Goal: Book appointment/travel/reservation

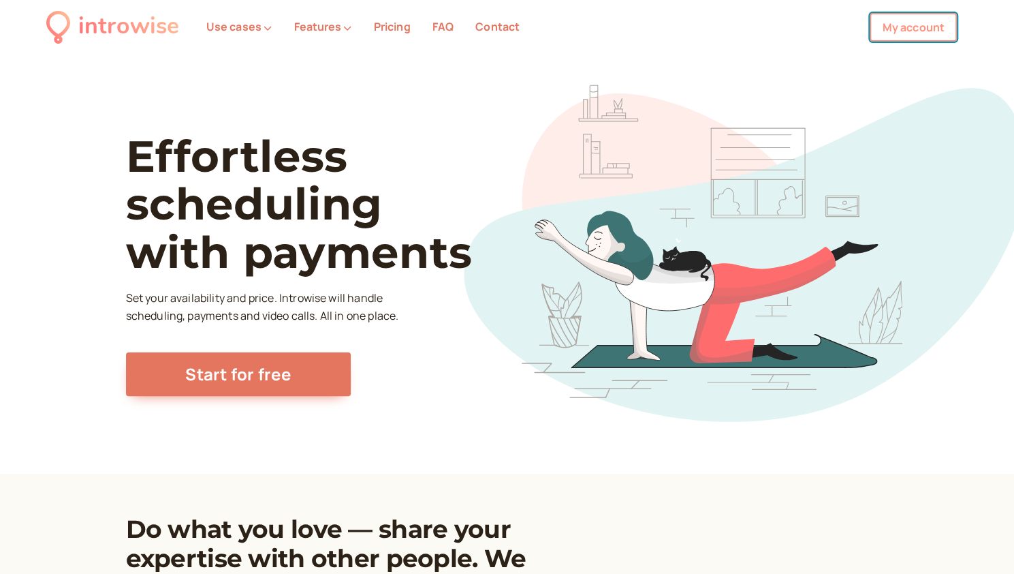
click at [914, 27] on link "My account" at bounding box center [913, 27] width 87 height 29
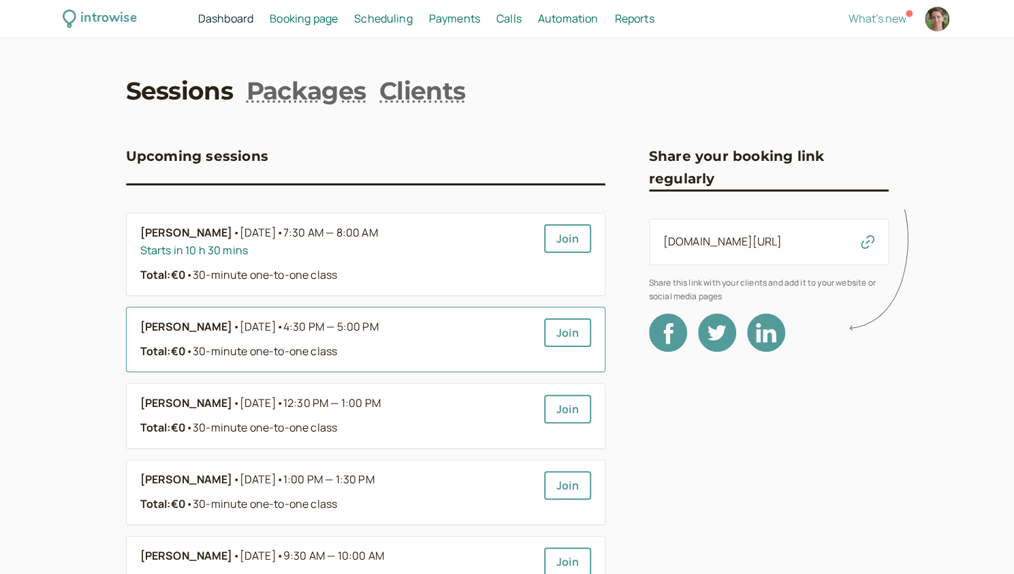
click at [298, 339] on link "Andrea Giani • Tomorrow • 4:30 PM — 5:00 PM Total: €0 • 30-minute one-to-one cl…" at bounding box center [336, 339] width 393 height 42
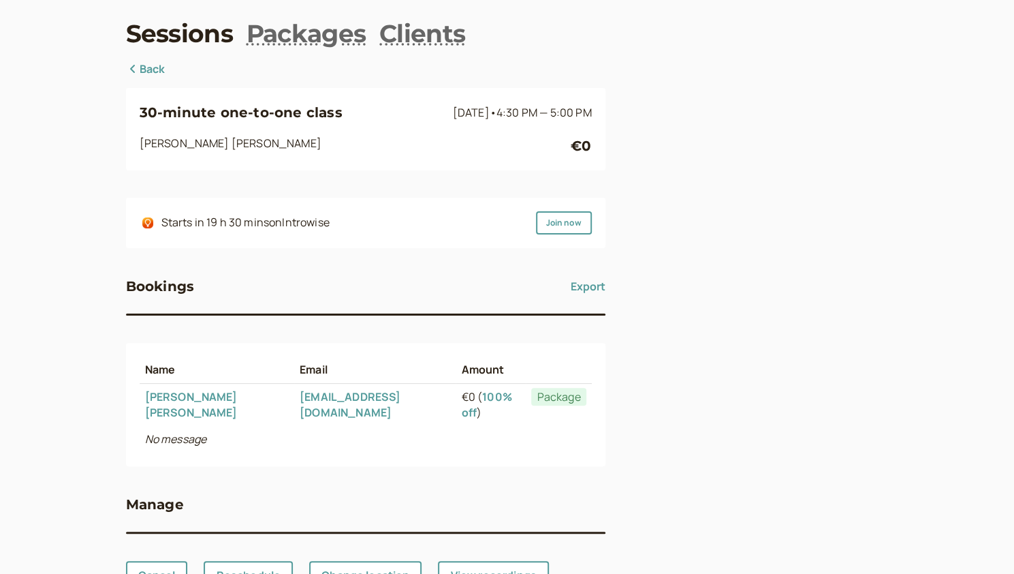
scroll to position [95, 0]
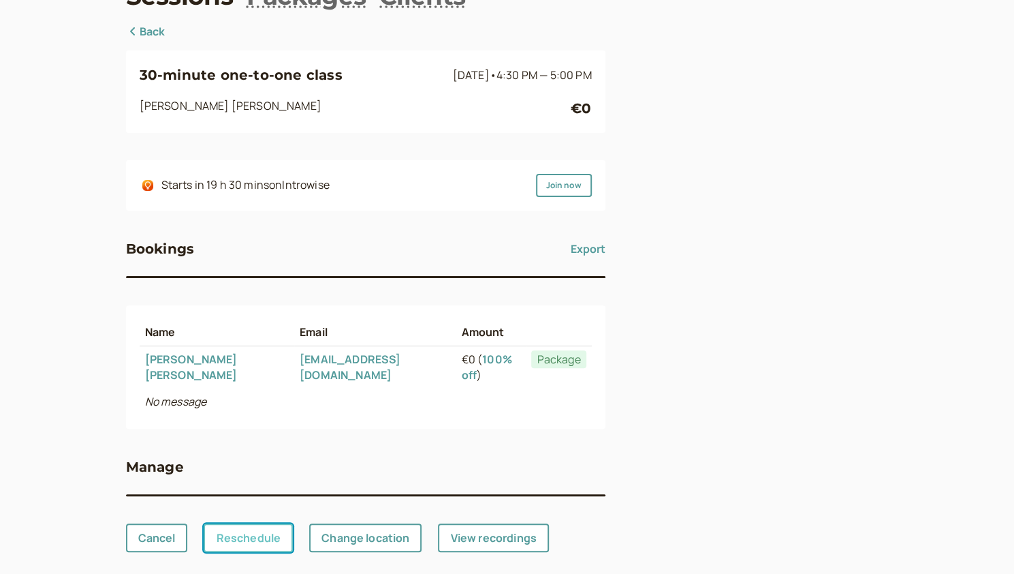
click at [251, 525] on link "Reschedule" at bounding box center [248, 537] width 89 height 29
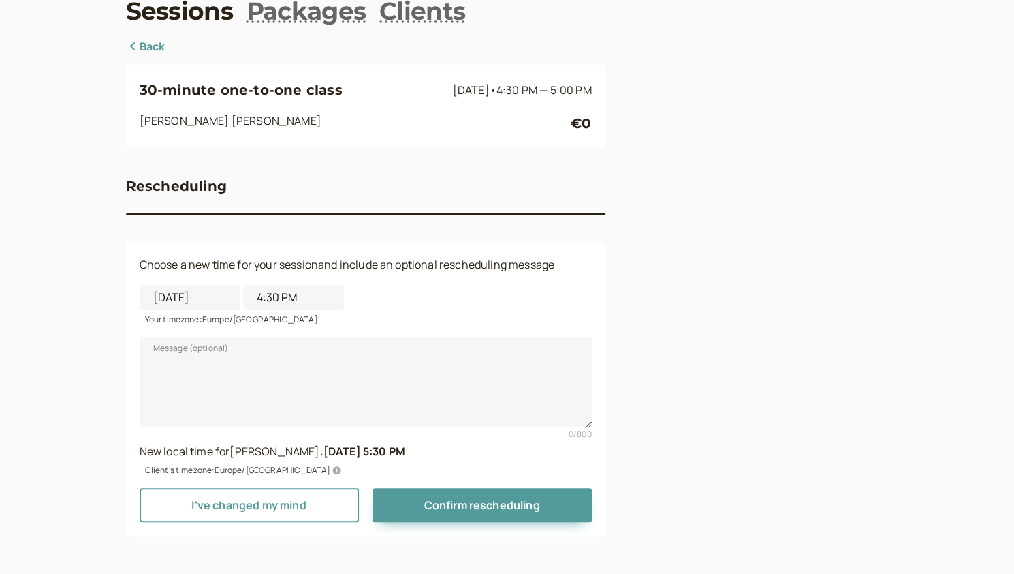
scroll to position [79, 0]
click at [281, 298] on input "4:30 PM" at bounding box center [293, 297] width 101 height 25
click at [273, 457] on li "5:30 PM" at bounding box center [293, 454] width 58 height 20
click at [291, 304] on input "5:30 PM" at bounding box center [293, 297] width 101 height 25
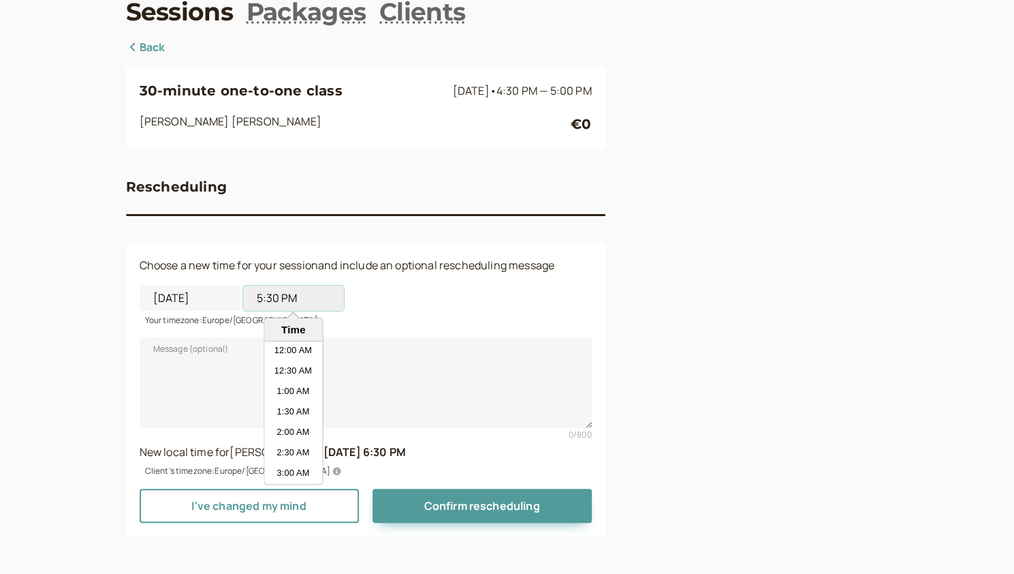
scroll to position [654, 0]
click at [282, 389] on li "5:00 PM" at bounding box center [293, 392] width 58 height 20
type input "5:00 PM"
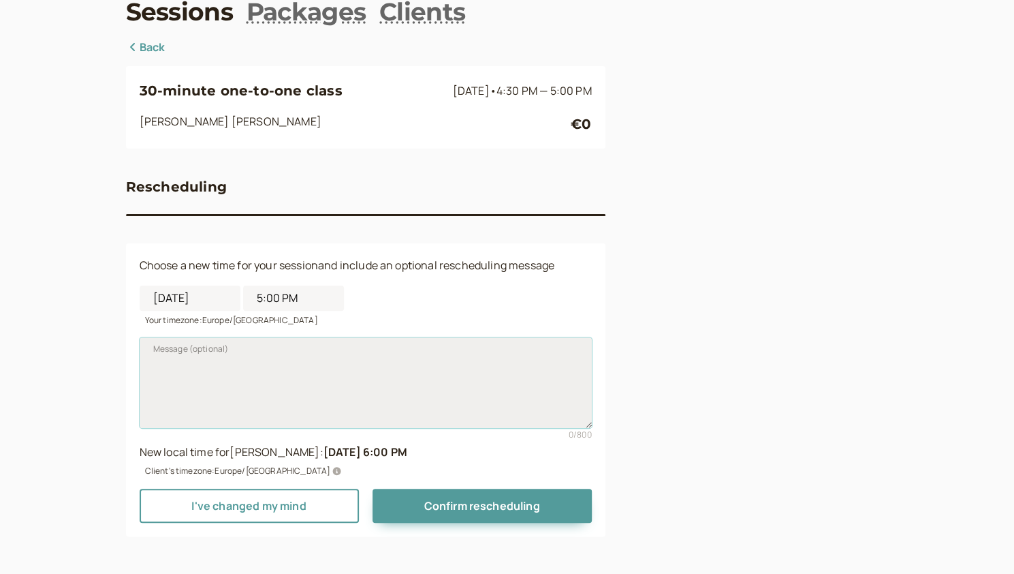
click at [371, 404] on textarea "Message (optional)" at bounding box center [366, 382] width 452 height 90
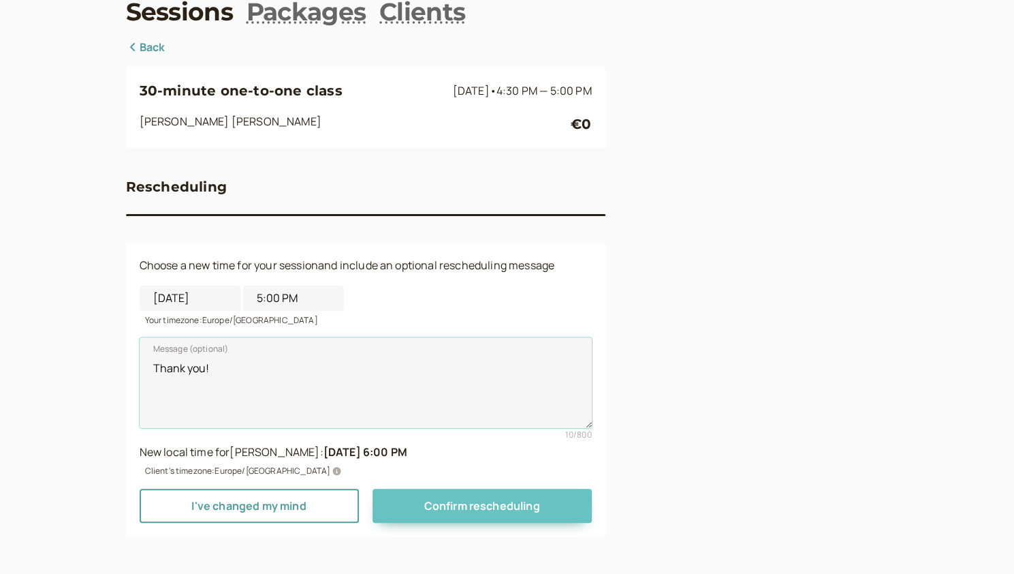
type textarea "Thank you!"
click at [467, 506] on span "Confirm rescheduling" at bounding box center [482, 505] width 116 height 15
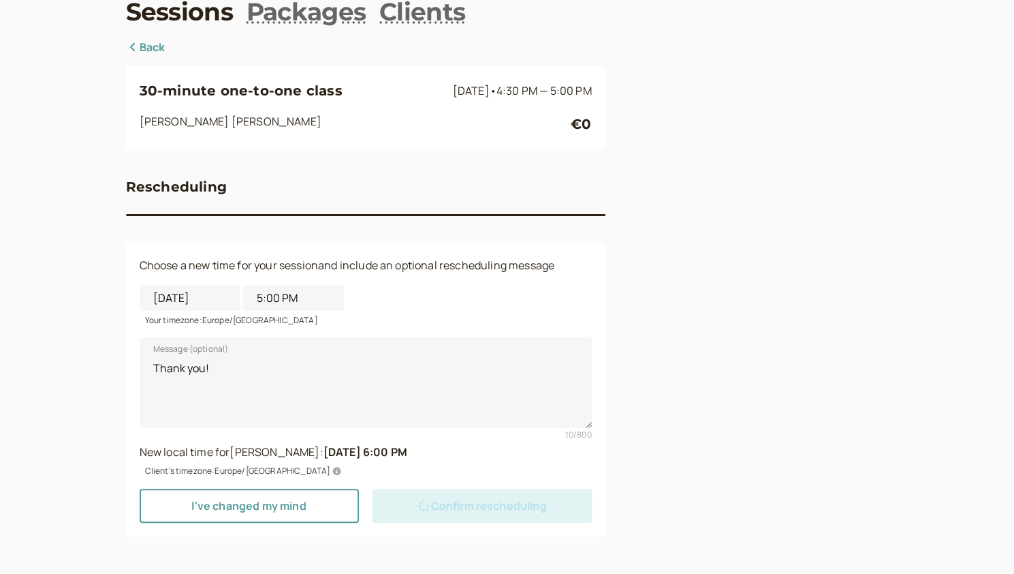
scroll to position [0, 0]
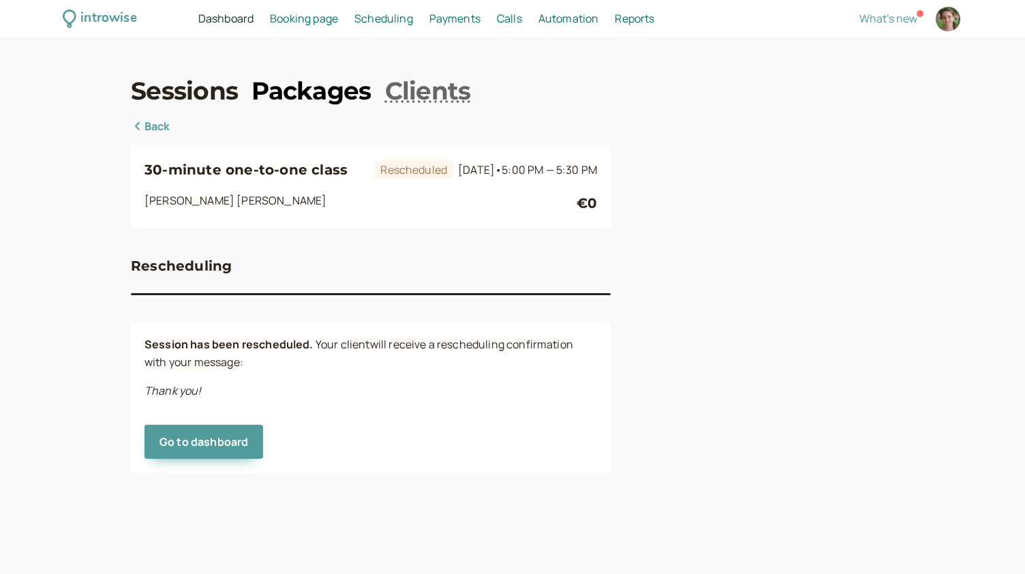
click at [290, 99] on link "Packages" at bounding box center [310, 91] width 119 height 34
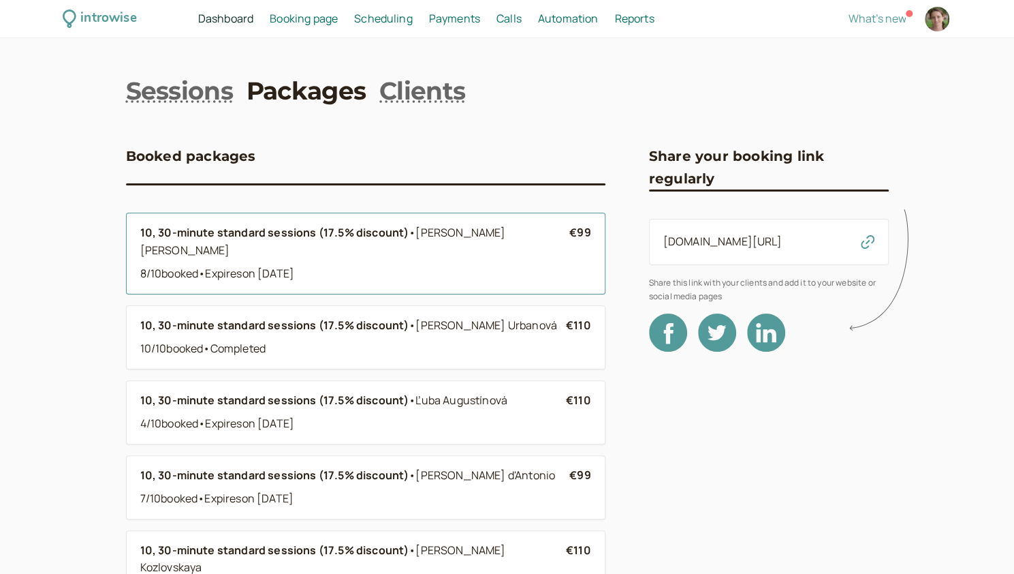
click at [253, 265] on div "8 / 10 booked • Expire s on Mar 22" at bounding box center [355, 274] width 430 height 18
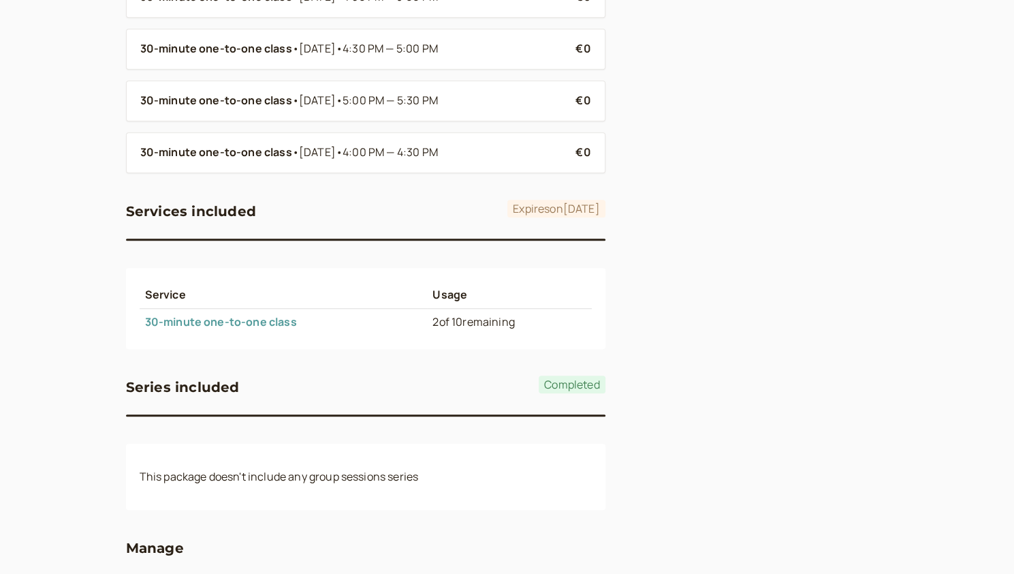
scroll to position [676, 0]
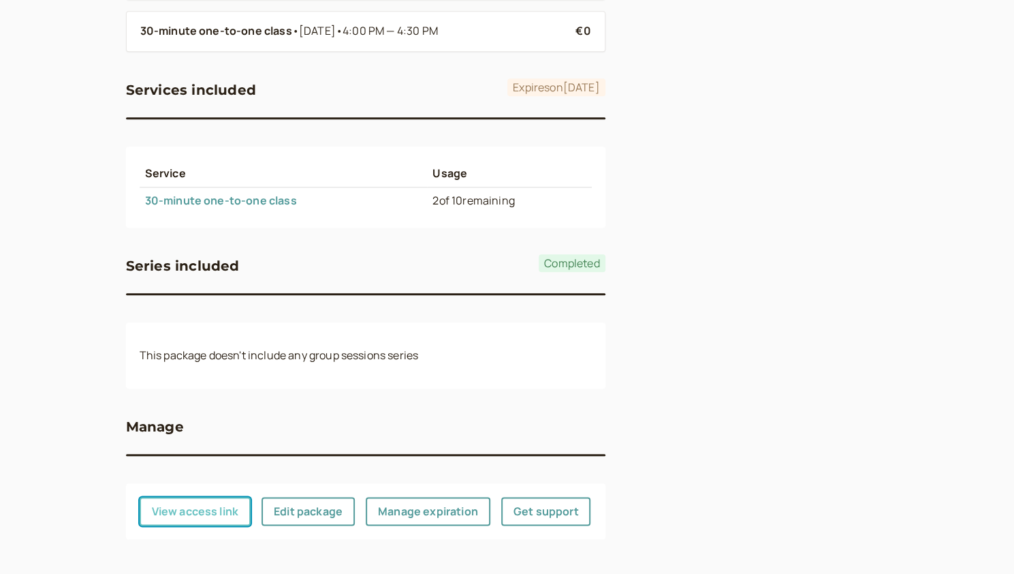
click at [205, 503] on button "View access link" at bounding box center [196, 511] width 112 height 29
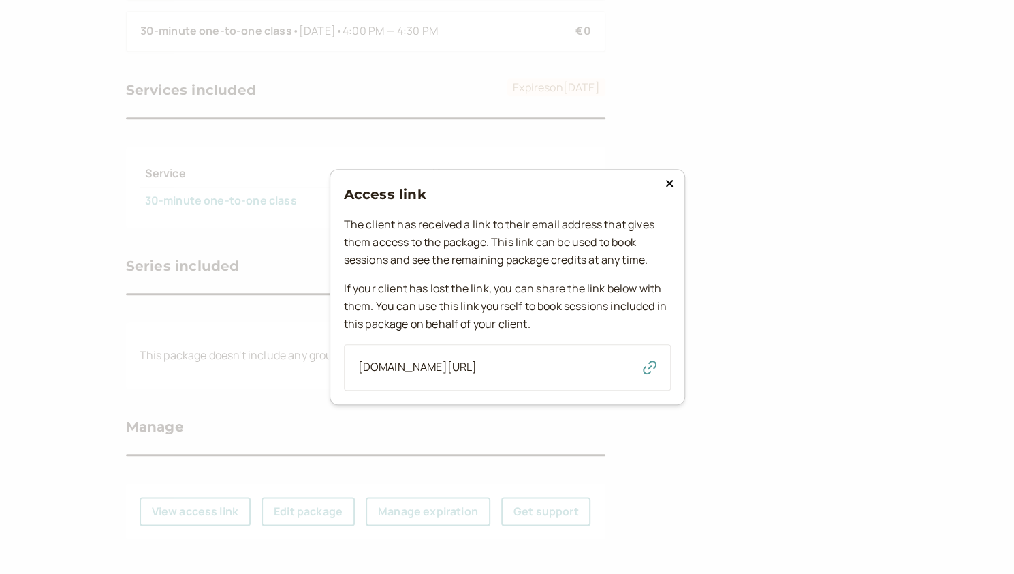
click at [655, 371] on icon "button" at bounding box center [650, 367] width 14 height 14
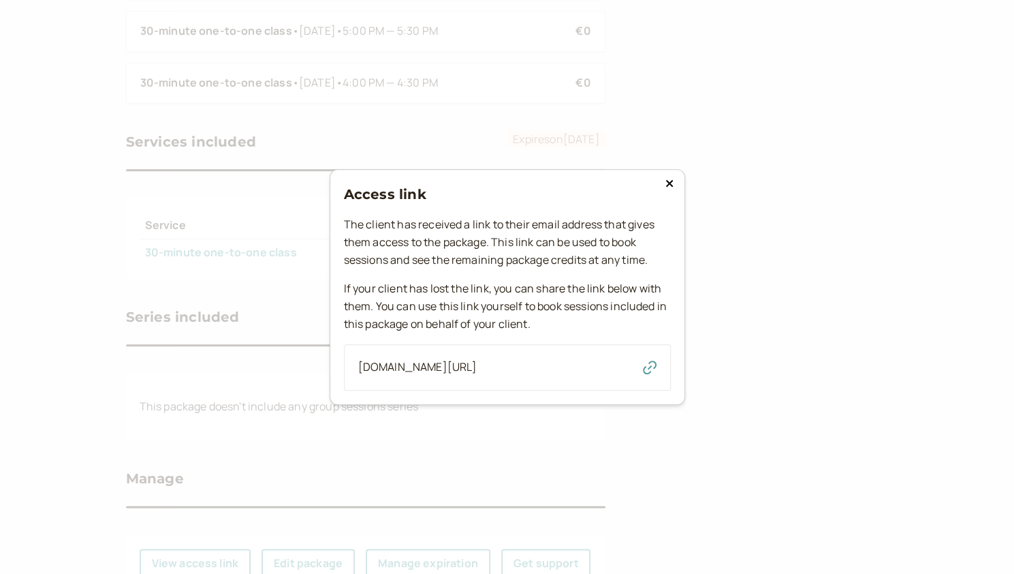
scroll to position [727, 0]
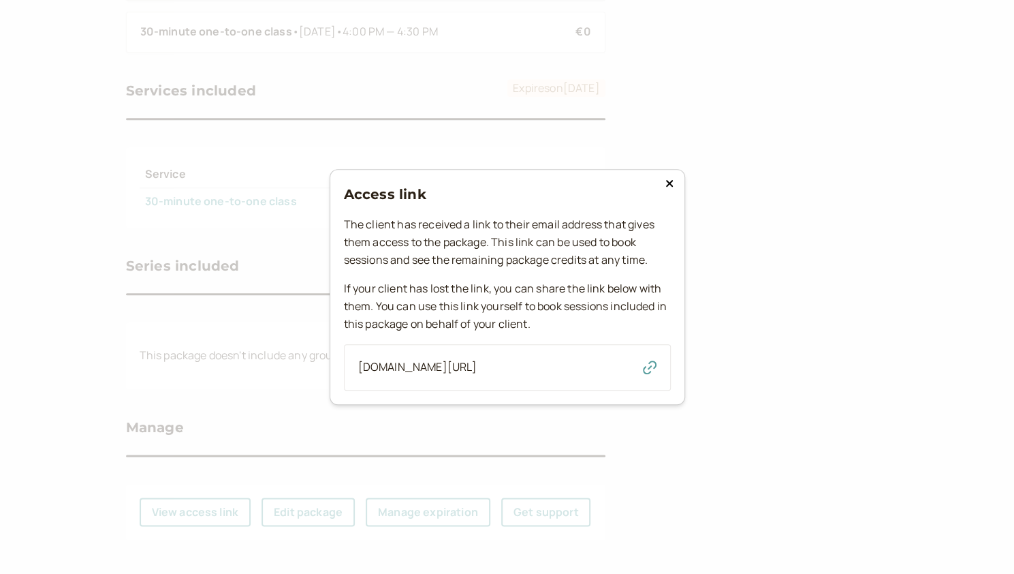
click at [653, 373] on icon "button" at bounding box center [650, 367] width 14 height 14
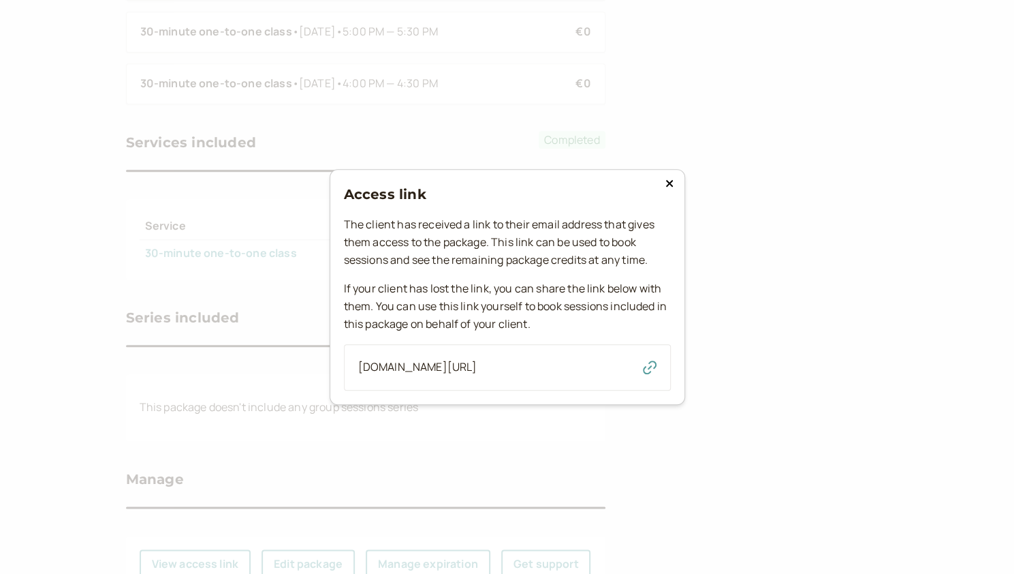
scroll to position [778, 0]
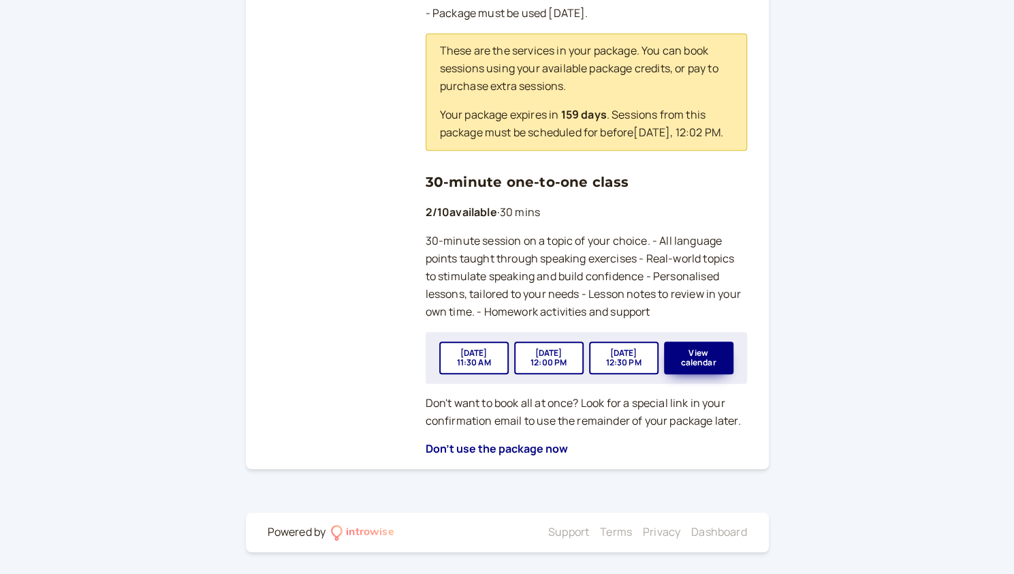
scroll to position [473, 0]
click at [689, 366] on button "View calendar" at bounding box center [698, 357] width 69 height 33
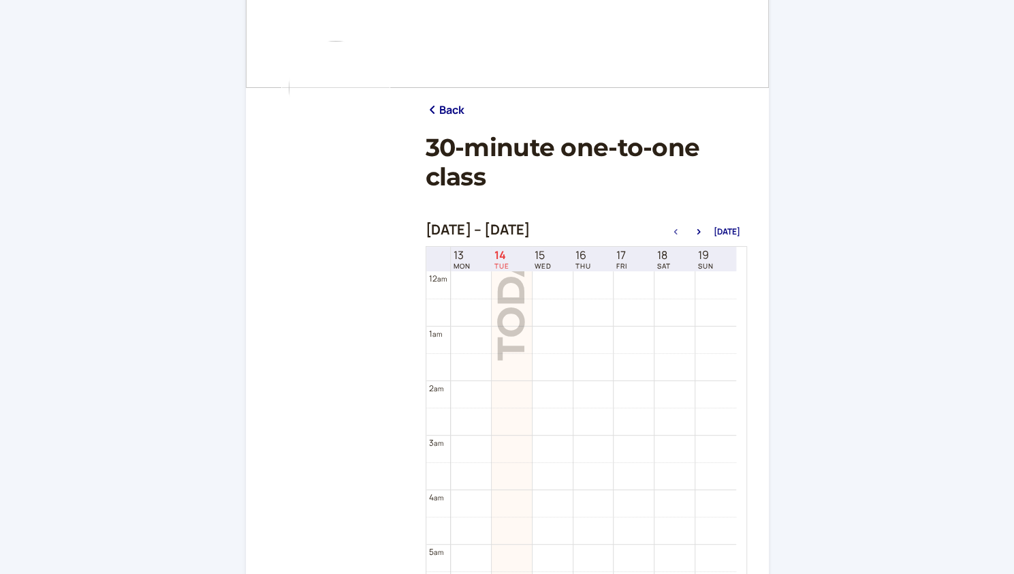
scroll to position [82, 0]
click at [700, 232] on icon "button" at bounding box center [699, 230] width 16 height 5
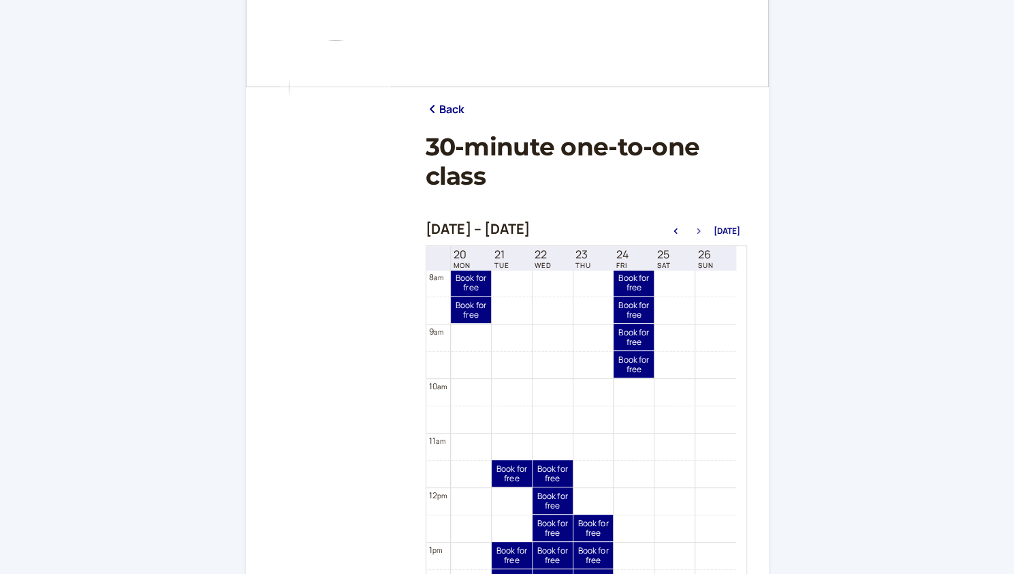
click at [700, 232] on icon "button" at bounding box center [699, 230] width 16 height 5
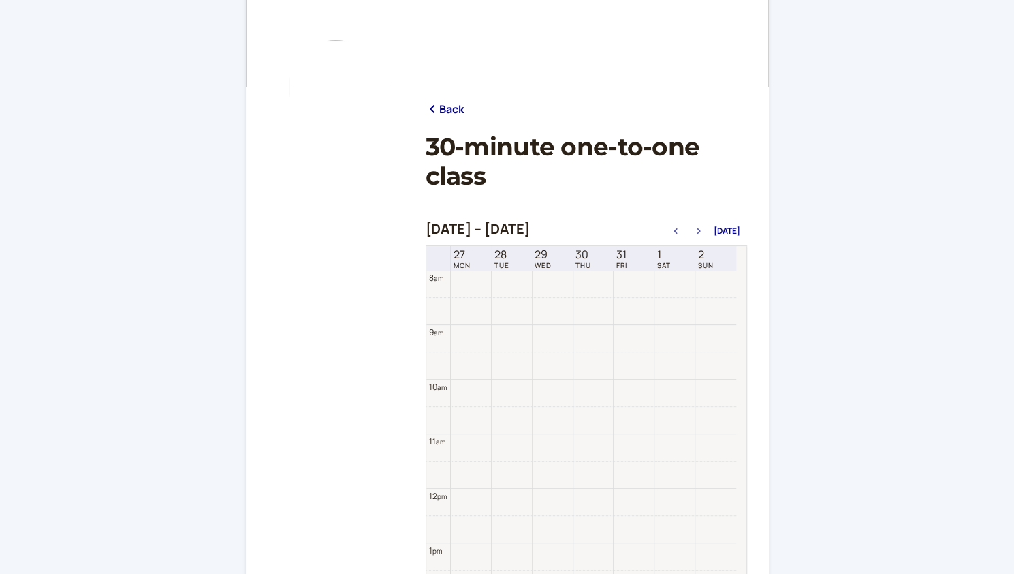
click at [700, 232] on icon "button" at bounding box center [699, 230] width 16 height 5
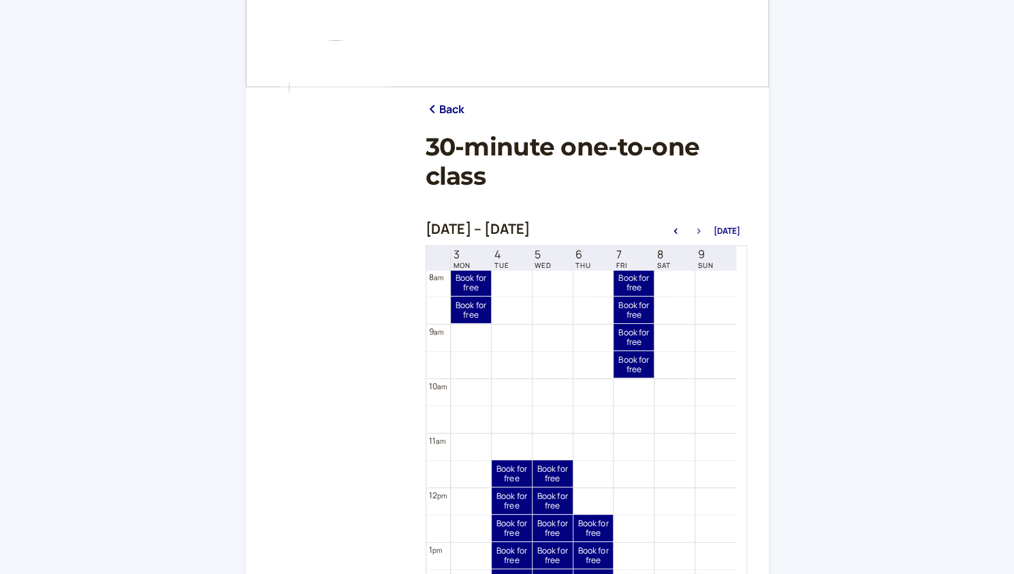
click at [700, 232] on icon "button" at bounding box center [699, 230] width 16 height 5
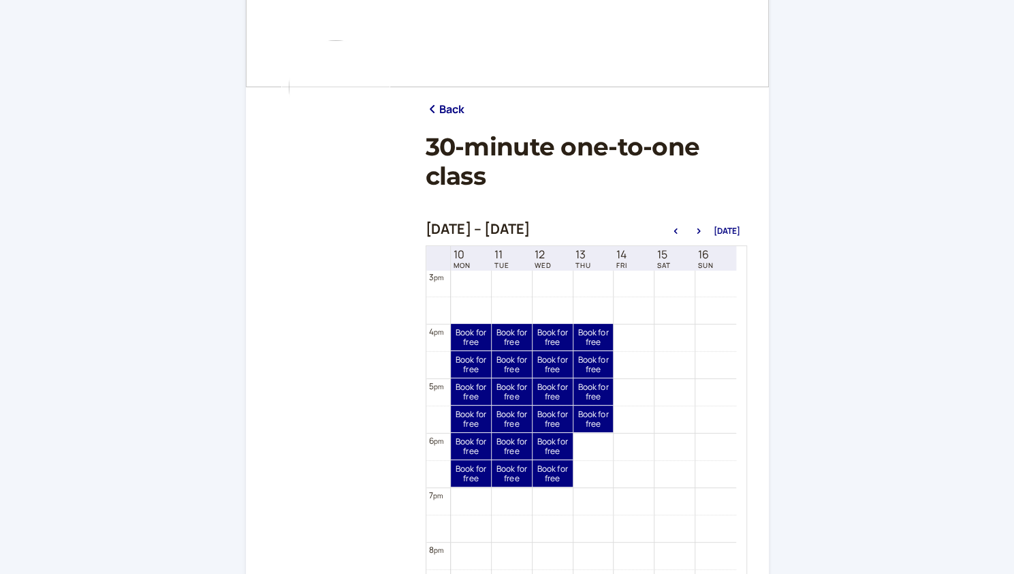
scroll to position [841, 0]
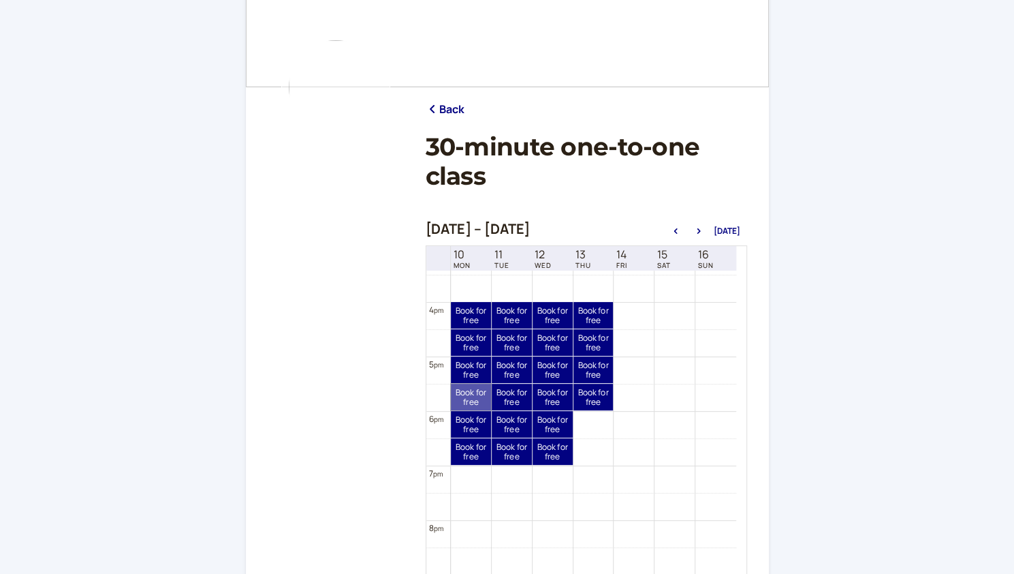
click at [470, 400] on link "Book for free free" at bounding box center [471, 397] width 40 height 27
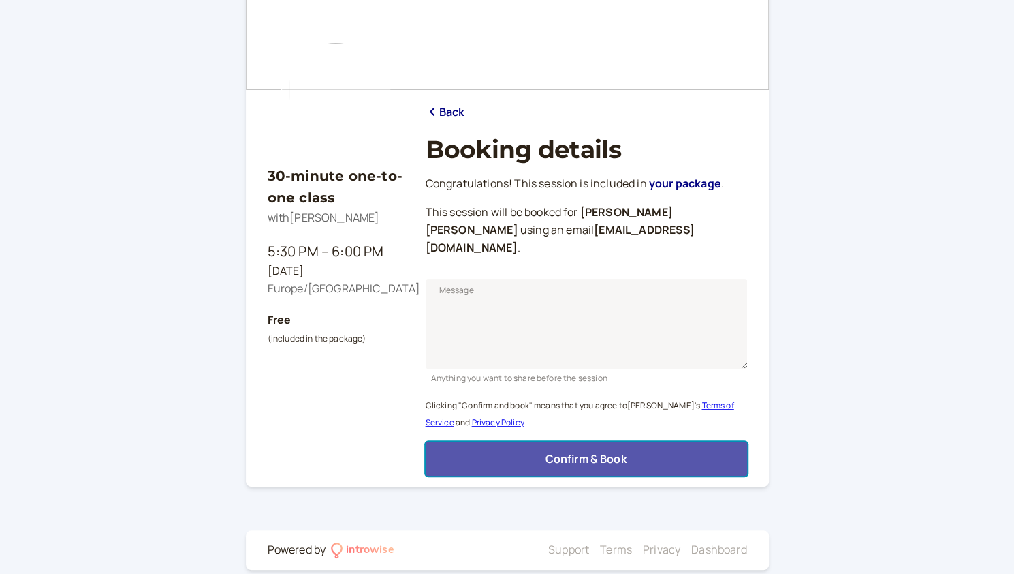
click at [545, 451] on span "Confirm & Book" at bounding box center [586, 458] width 82 height 15
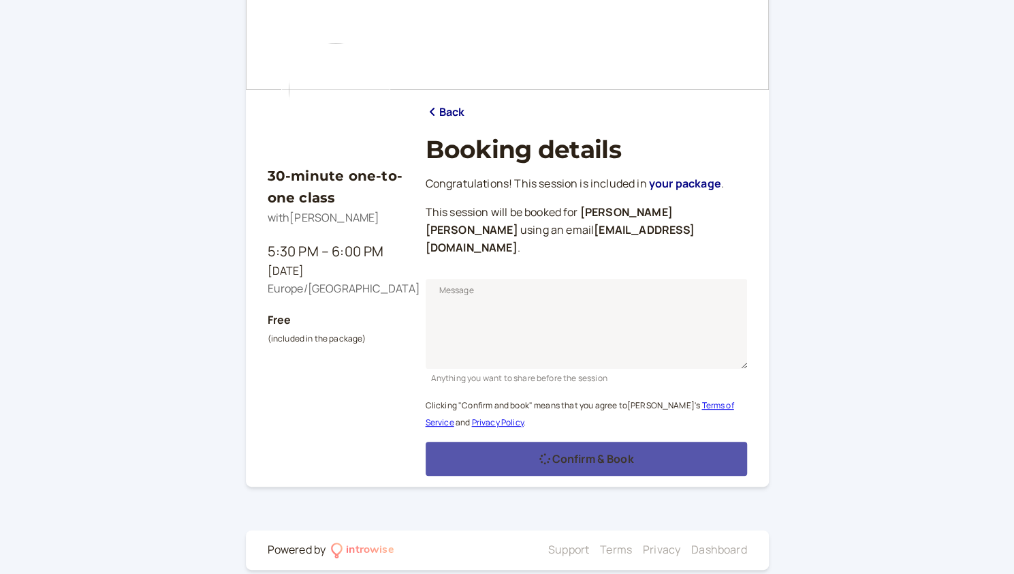
scroll to position [35, 0]
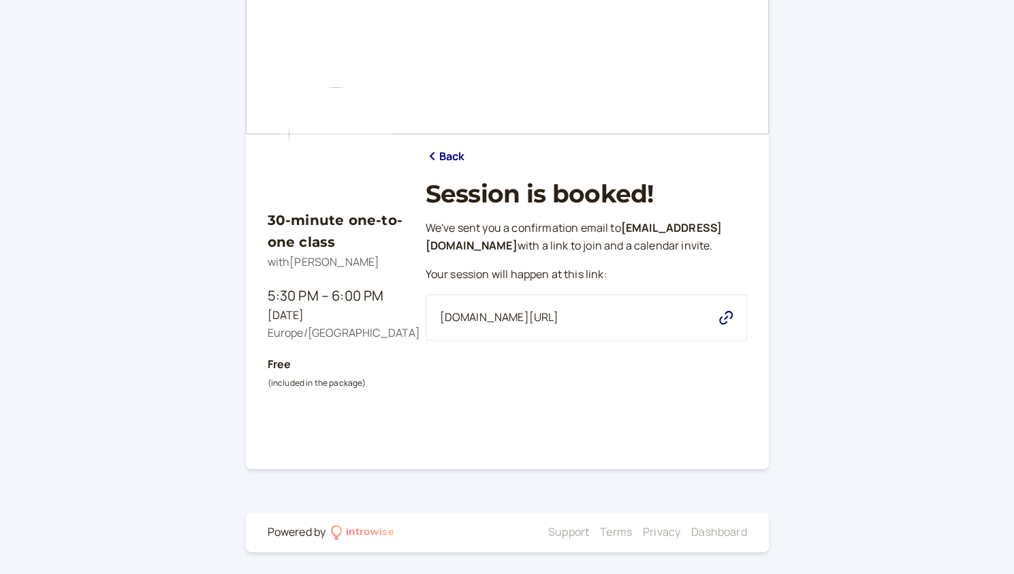
click at [435, 161] on link "Back" at bounding box center [446, 157] width 40 height 18
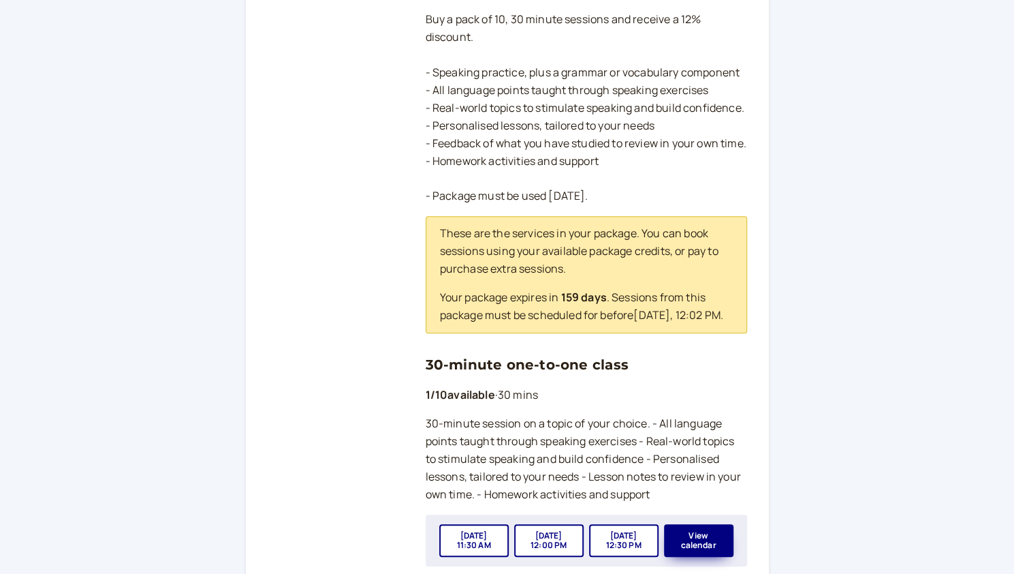
scroll to position [436, 0]
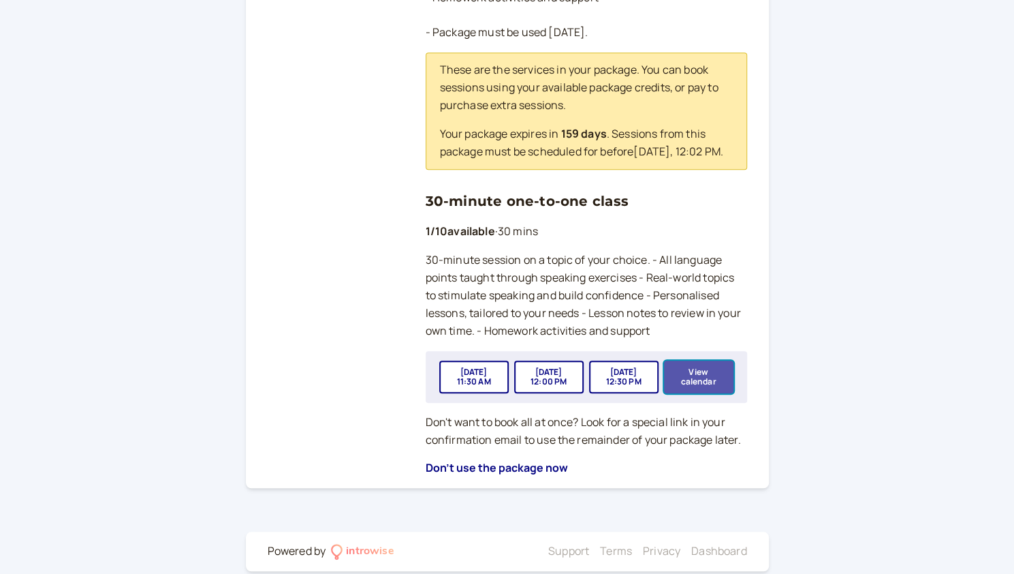
click at [704, 393] on button "View calendar" at bounding box center [698, 376] width 69 height 33
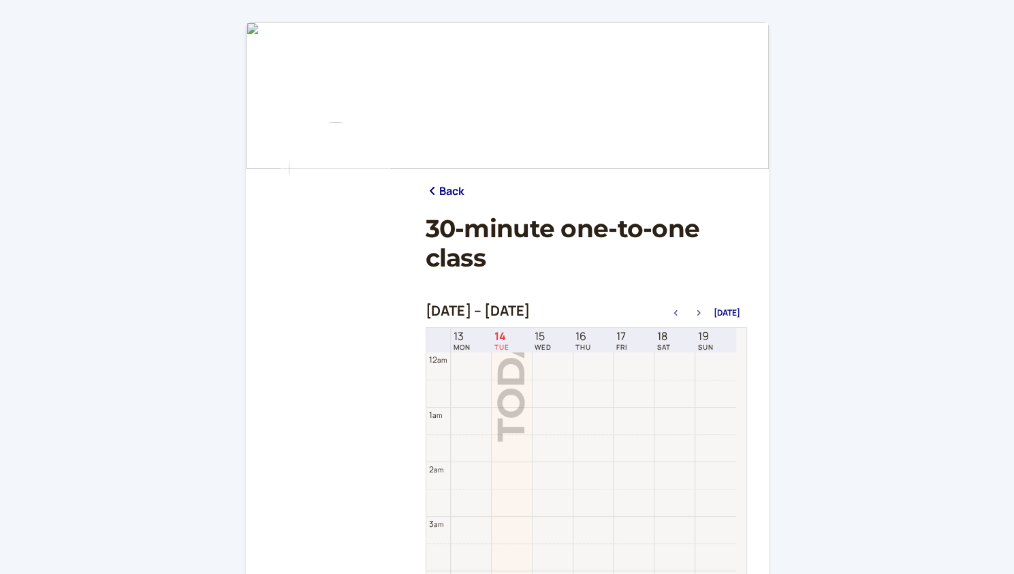
scroll to position [437, 0]
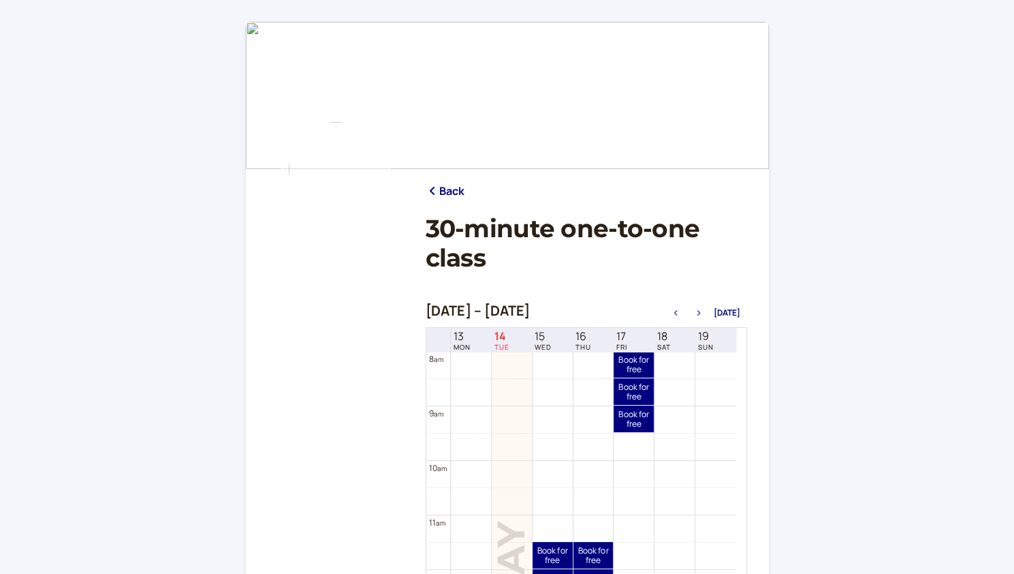
click at [698, 313] on icon "button" at bounding box center [699, 312] width 16 height 5
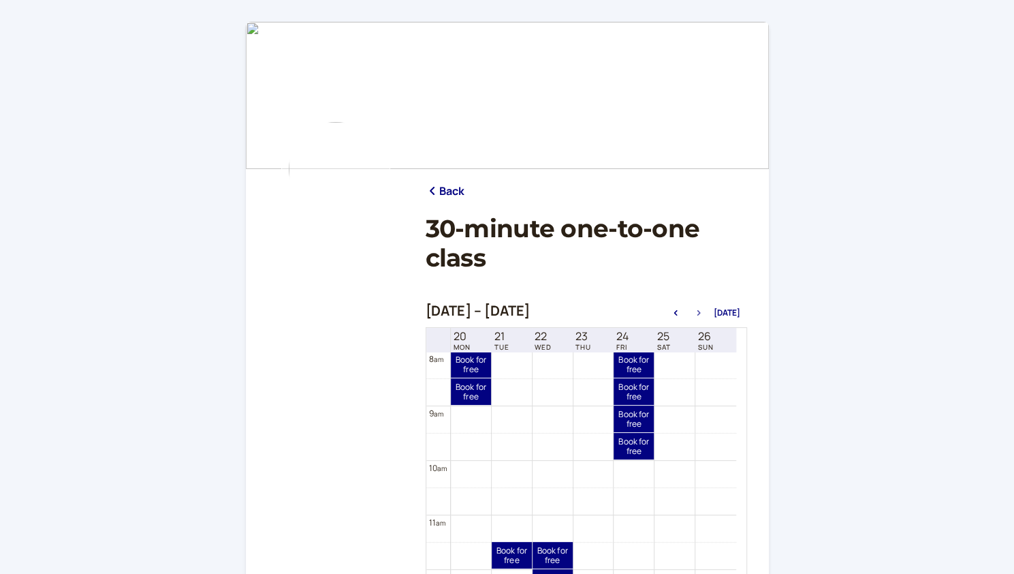
click at [698, 313] on icon "button" at bounding box center [699, 312] width 16 height 5
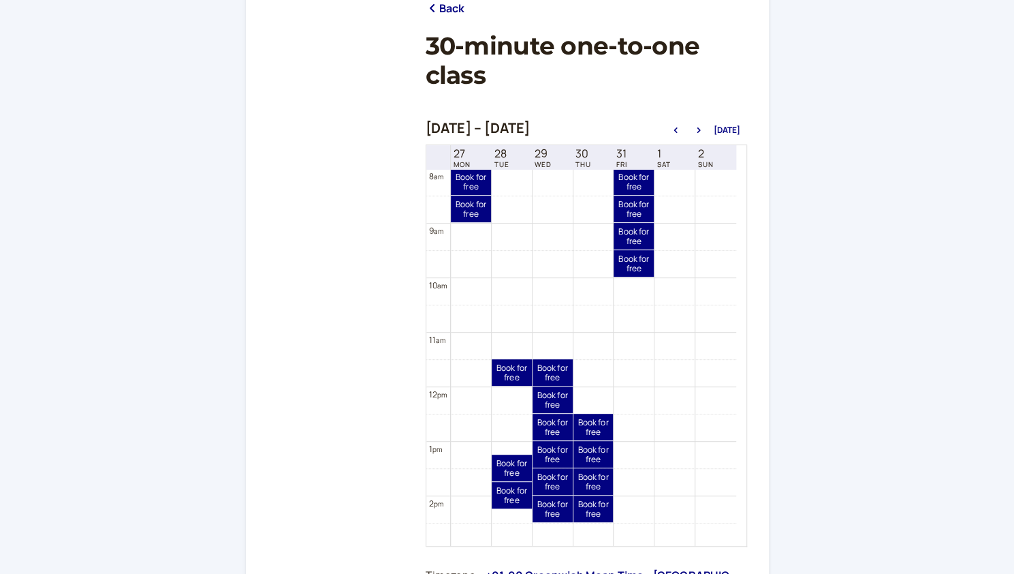
scroll to position [185, 0]
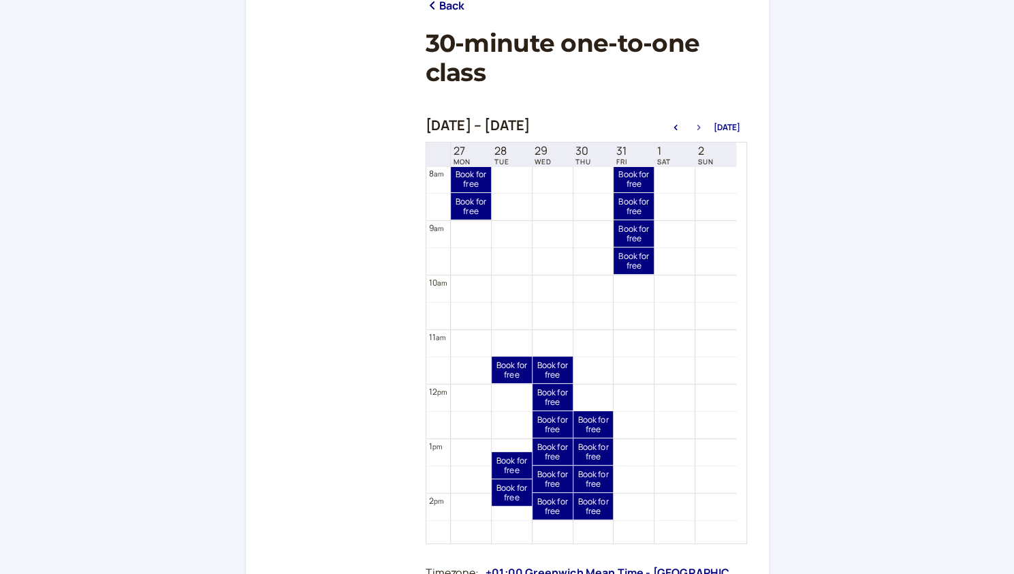
click at [704, 131] on button "button" at bounding box center [699, 128] width 16 height 10
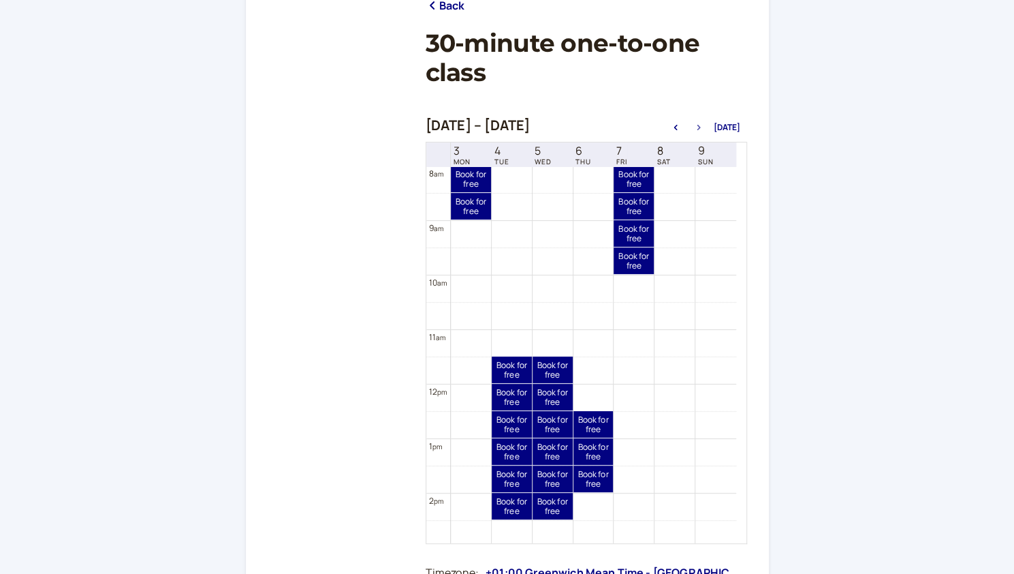
click at [704, 131] on button "button" at bounding box center [699, 128] width 16 height 10
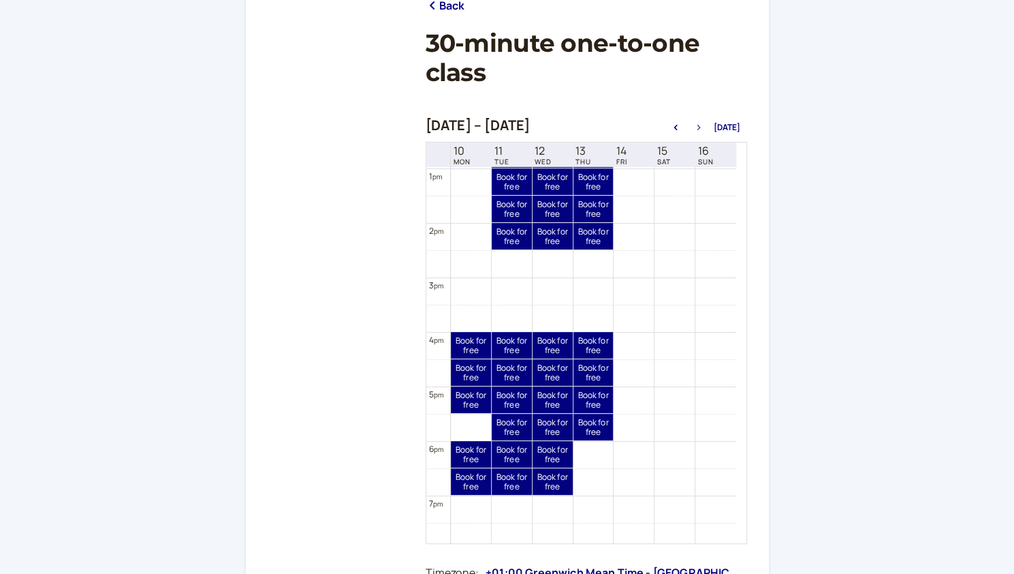
scroll to position [710, 0]
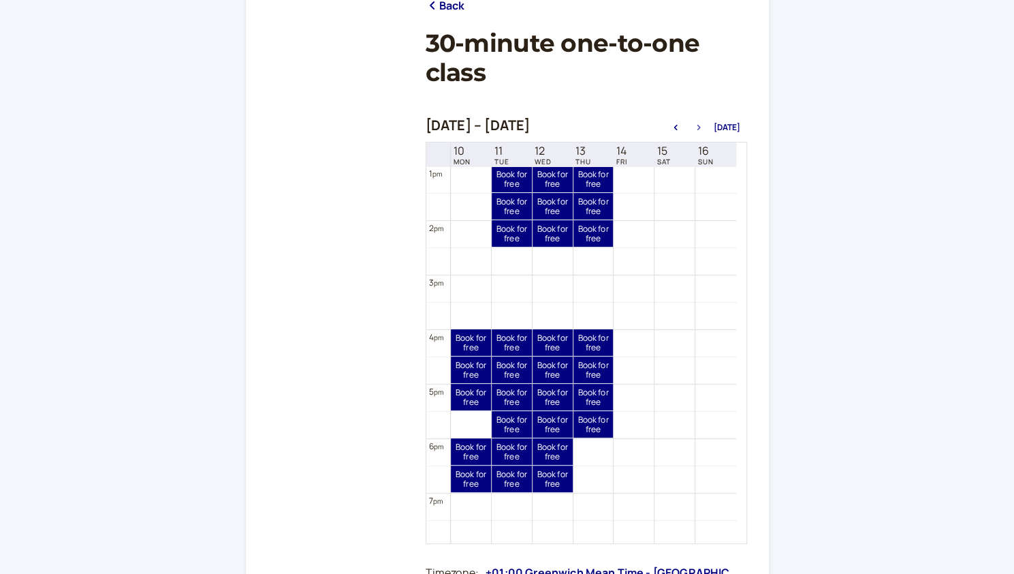
click at [700, 124] on button "button" at bounding box center [699, 128] width 16 height 10
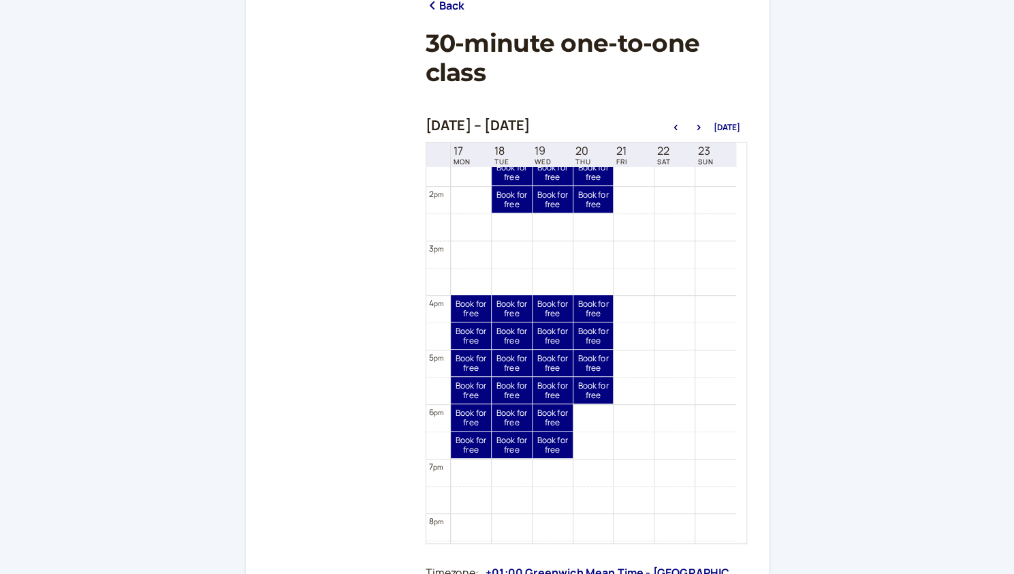
scroll to position [747, 0]
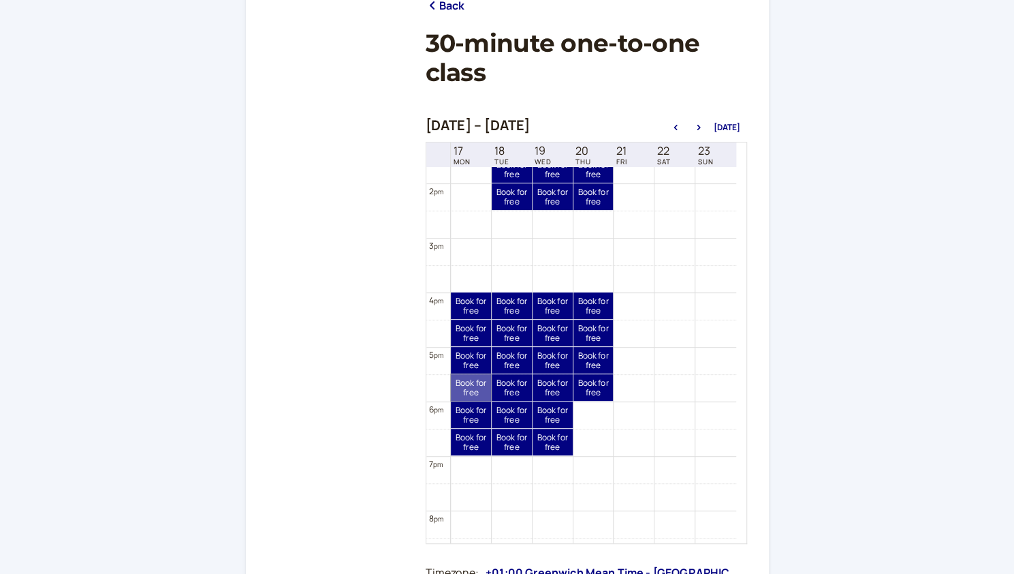
click at [478, 385] on link "Book for free free" at bounding box center [471, 387] width 40 height 27
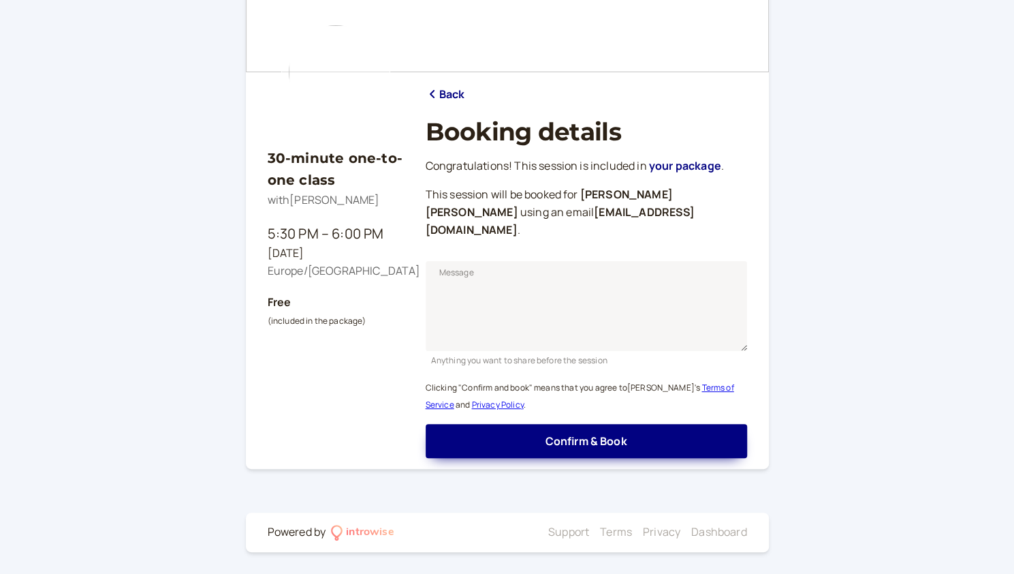
scroll to position [79, 0]
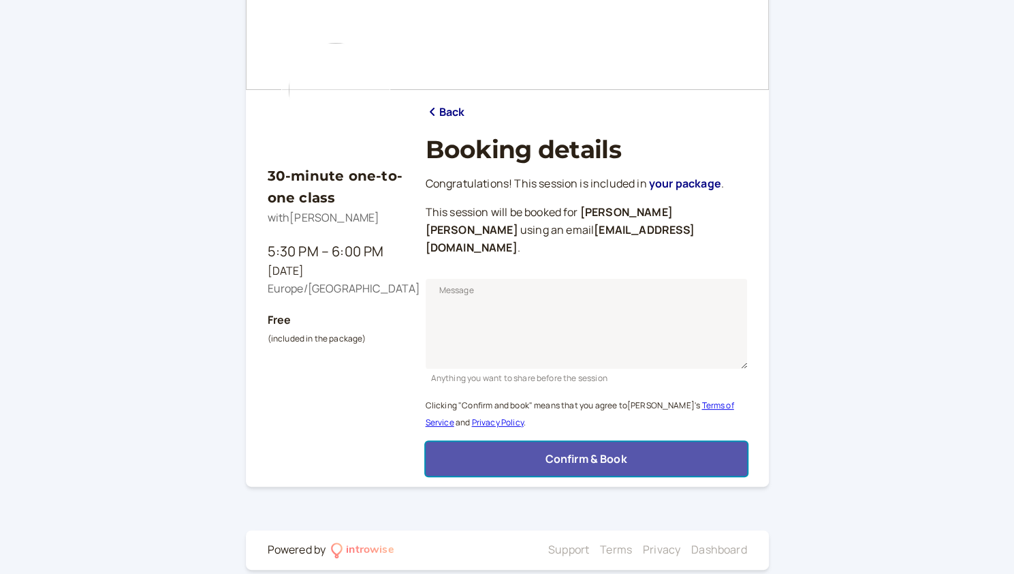
click at [571, 451] on span "Confirm & Book" at bounding box center [586, 458] width 82 height 15
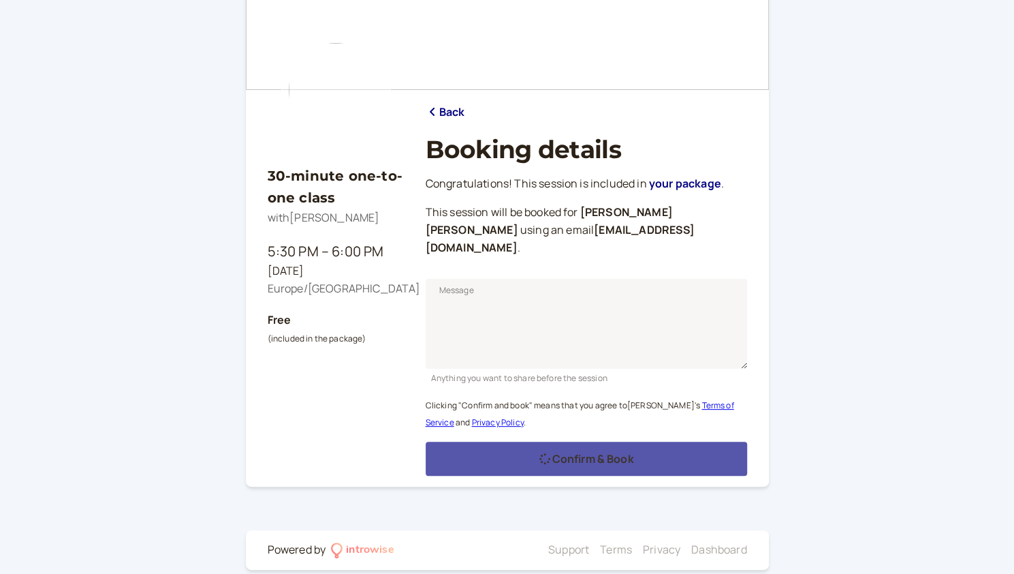
scroll to position [35, 0]
